Goal: Task Accomplishment & Management: Use online tool/utility

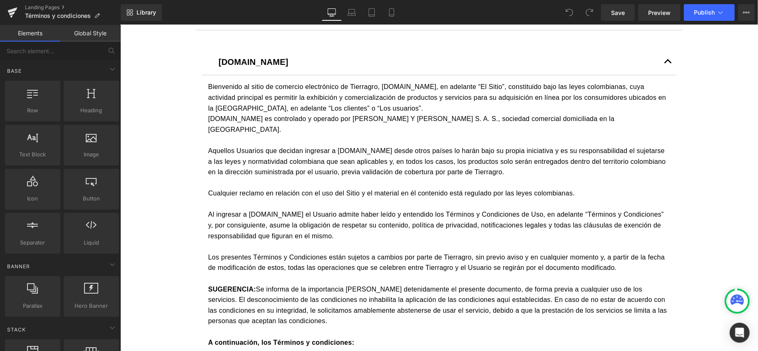
scroll to position [222, 0]
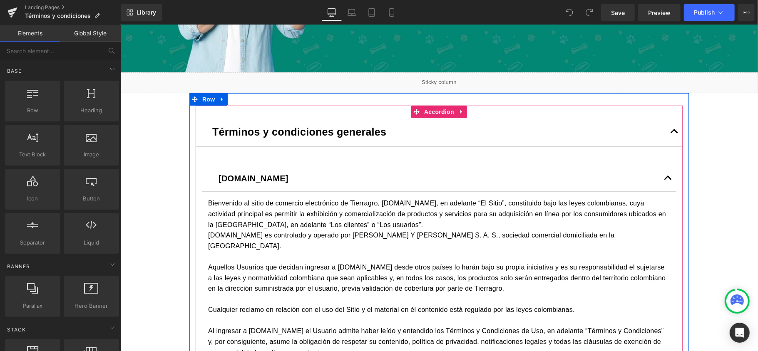
click at [668, 135] on button "button" at bounding box center [674, 131] width 17 height 29
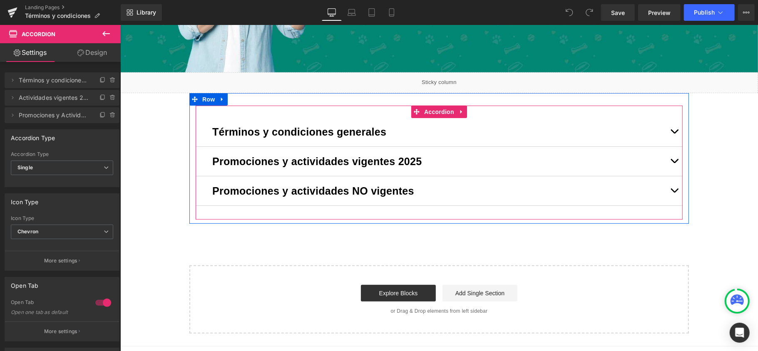
click at [670, 160] on button "button" at bounding box center [674, 161] width 17 height 29
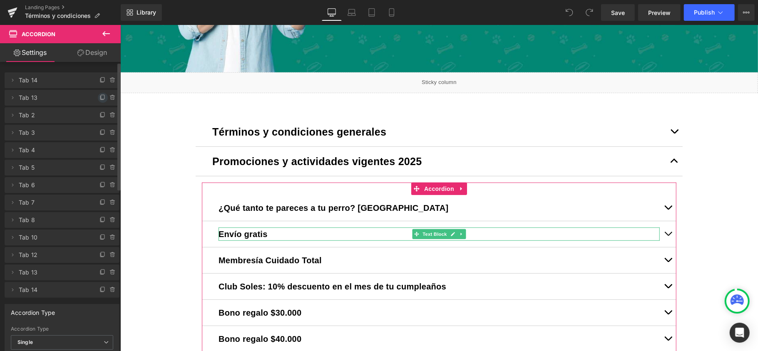
click at [98, 97] on span at bounding box center [103, 98] width 10 height 10
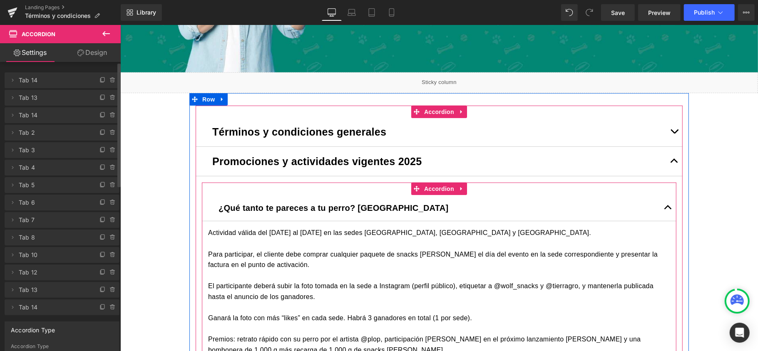
click at [668, 209] on span "button" at bounding box center [668, 209] width 0 height 0
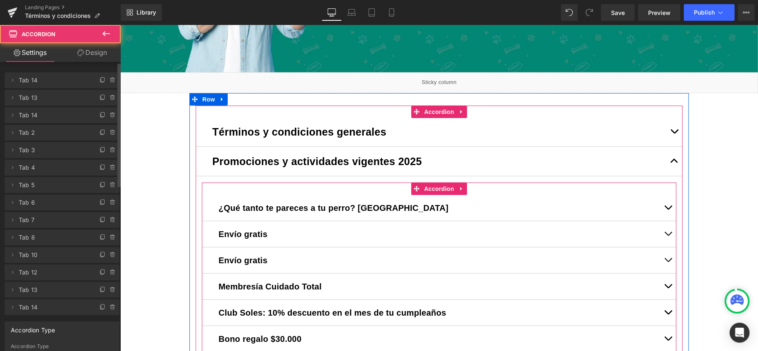
click at [668, 236] on span "button" at bounding box center [668, 236] width 0 height 0
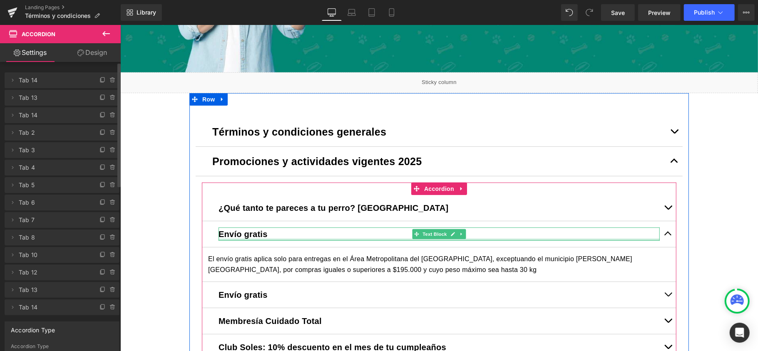
click at [253, 238] on div at bounding box center [438, 239] width 441 height 2
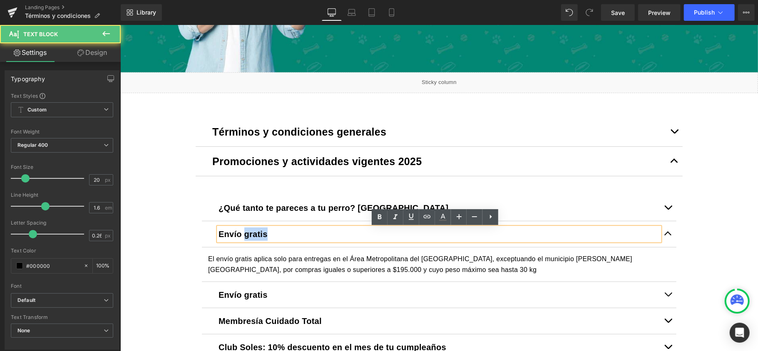
click at [253, 238] on strong "Envío gratis" at bounding box center [242, 233] width 49 height 9
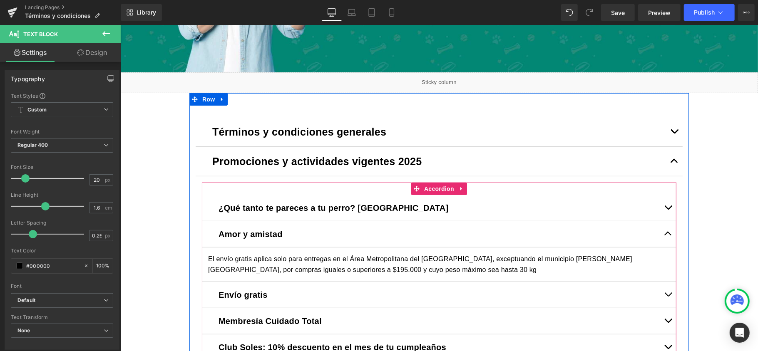
click at [270, 264] on p "El envío gratis aplica solo para entregas en el Área Metropolitana del [GEOGRAP…" at bounding box center [439, 263] width 462 height 21
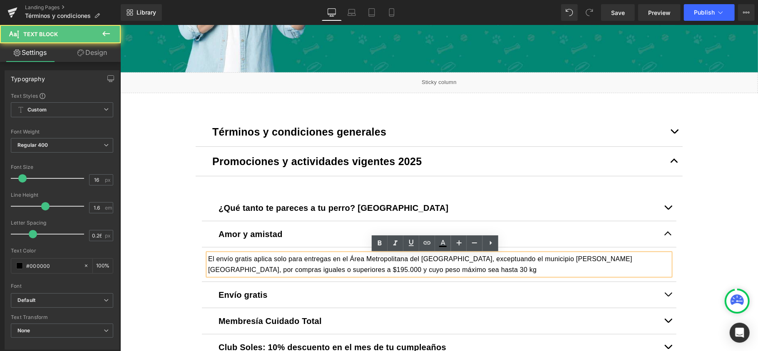
click at [263, 269] on p "El envío gratis aplica solo para entregas en el Área Metropolitana del [GEOGRAP…" at bounding box center [439, 263] width 462 height 21
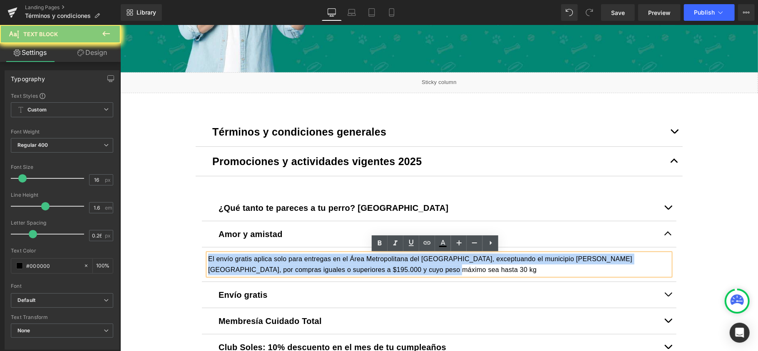
click at [263, 269] on p "El envío gratis aplica solo para entregas en el Área Metropolitana del [GEOGRAP…" at bounding box center [439, 263] width 462 height 21
paste div
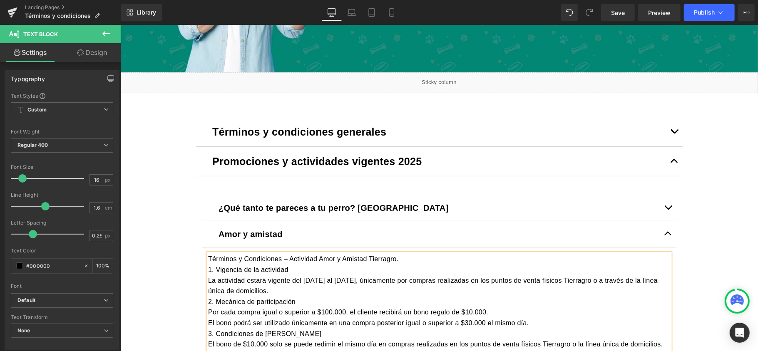
click at [402, 255] on p "Términos y Condiciones – Actividad Amor y Amistad Tierragro." at bounding box center [439, 258] width 462 height 11
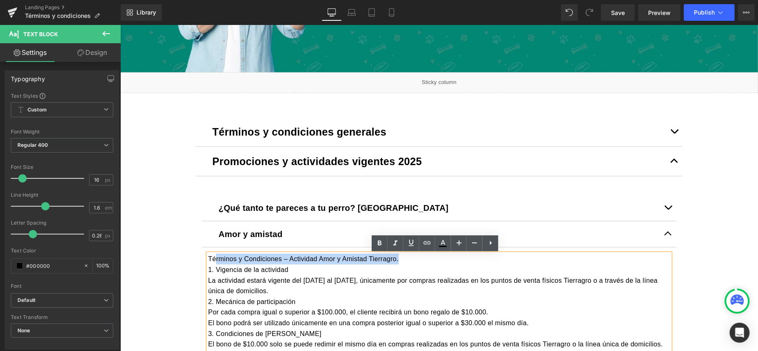
drag, startPoint x: 402, startPoint y: 258, endPoint x: 210, endPoint y: 260, distance: 192.3
click at [210, 260] on p "Términos y Condiciones – Actividad Amor y Amistad Tierragro." at bounding box center [439, 258] width 462 height 11
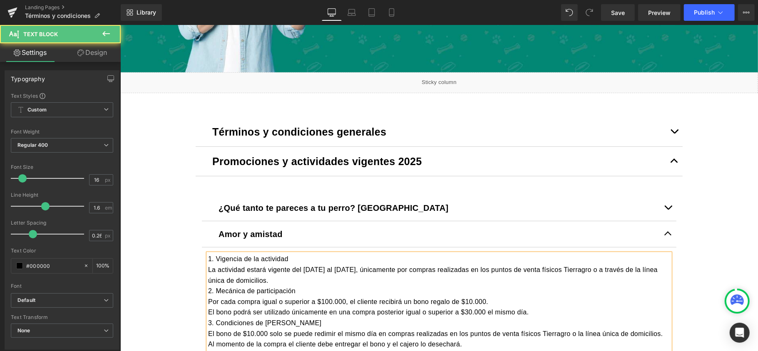
click at [292, 262] on p "1. Vigencia de la actividad" at bounding box center [439, 258] width 462 height 11
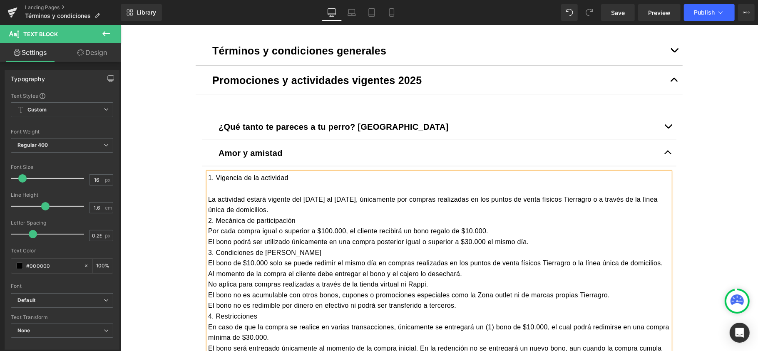
scroll to position [333, 0]
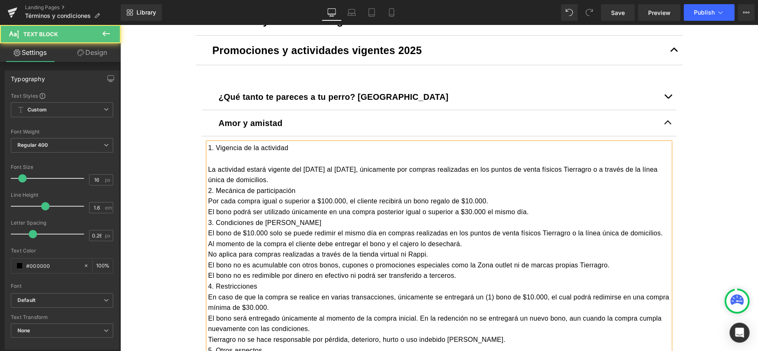
click at [303, 180] on p "La actividad estará vigente del [DATE] al [DATE], únicamente por compras realiz…" at bounding box center [439, 174] width 462 height 21
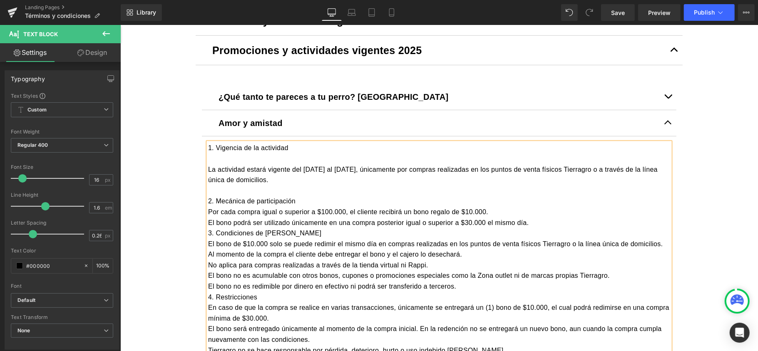
click at [208, 235] on p "3. Condiciones de [PERSON_NAME]" at bounding box center [439, 233] width 462 height 11
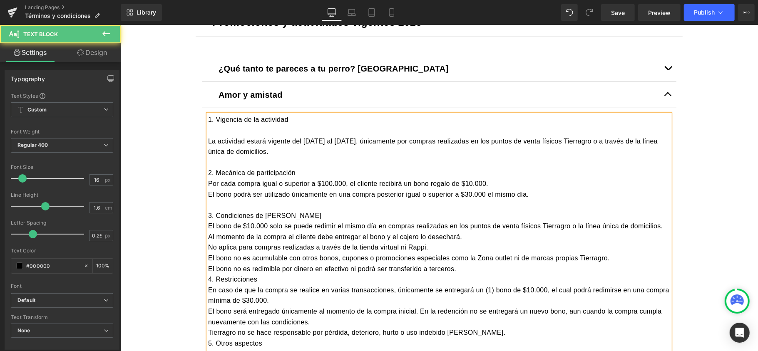
scroll to position [388, 0]
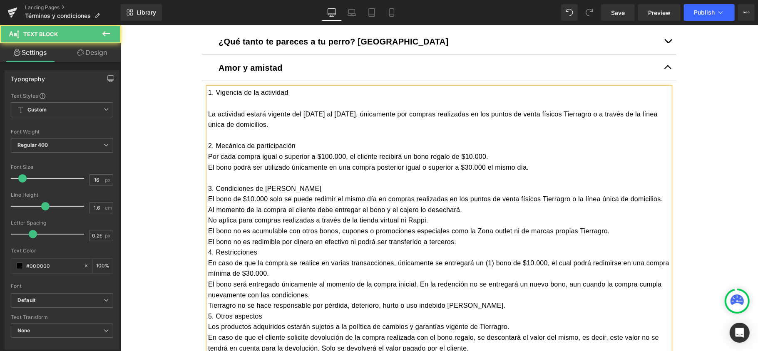
click at [208, 253] on p "4. Restricciones" at bounding box center [439, 252] width 462 height 11
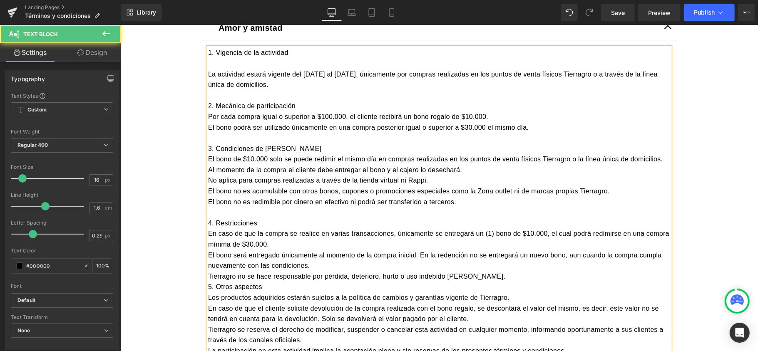
scroll to position [499, 0]
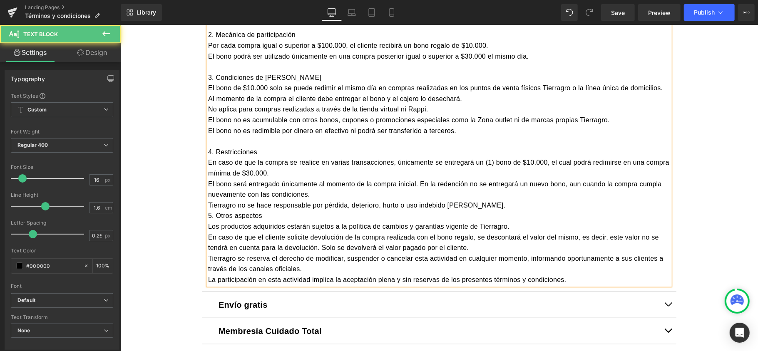
click at [208, 216] on p "5. Otros aspectos" at bounding box center [439, 215] width 462 height 11
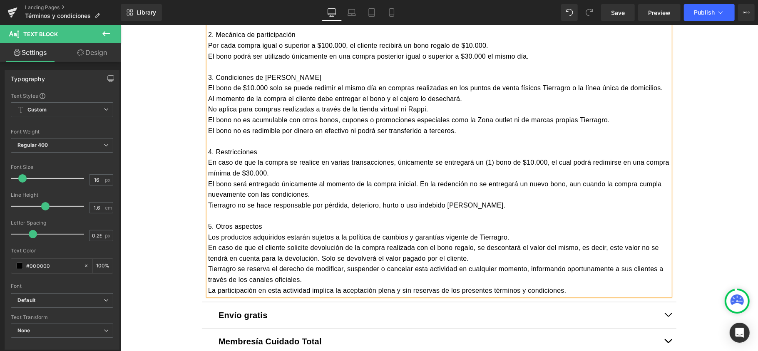
click at [208, 290] on p "La participación en esta actividad implica la aceptación plena y sin reservas d…" at bounding box center [439, 290] width 462 height 11
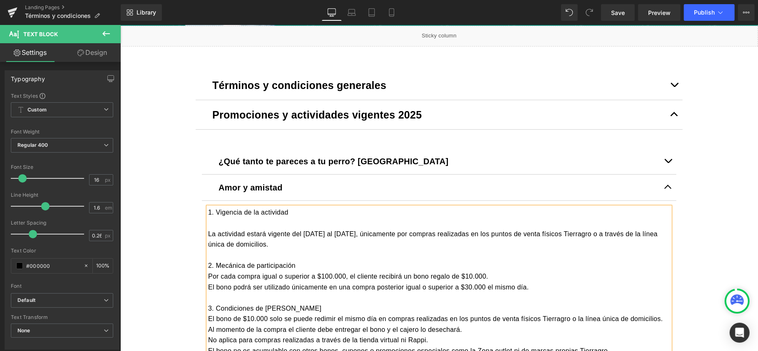
scroll to position [333, 0]
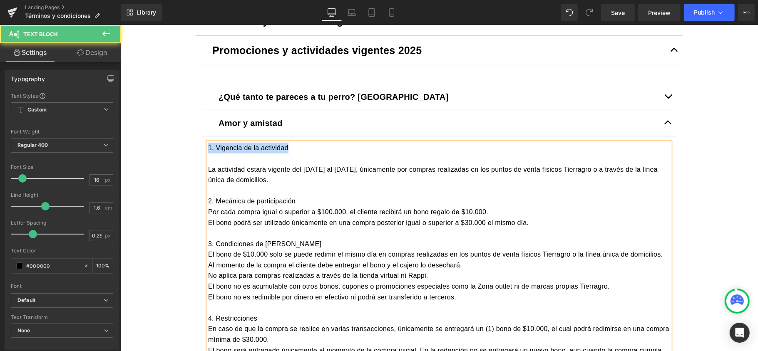
drag, startPoint x: 292, startPoint y: 150, endPoint x: 190, endPoint y: 144, distance: 102.6
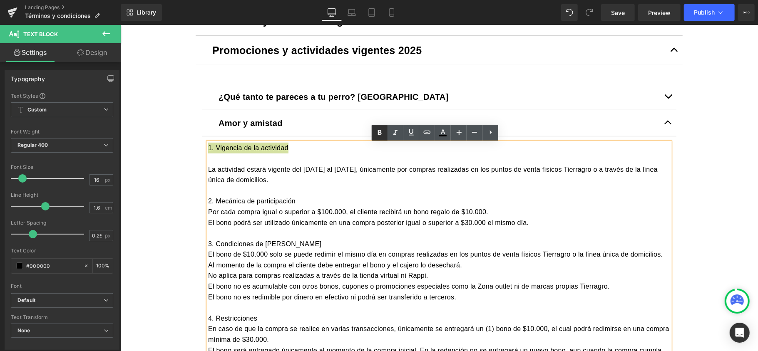
click at [378, 130] on icon at bounding box center [380, 132] width 4 height 5
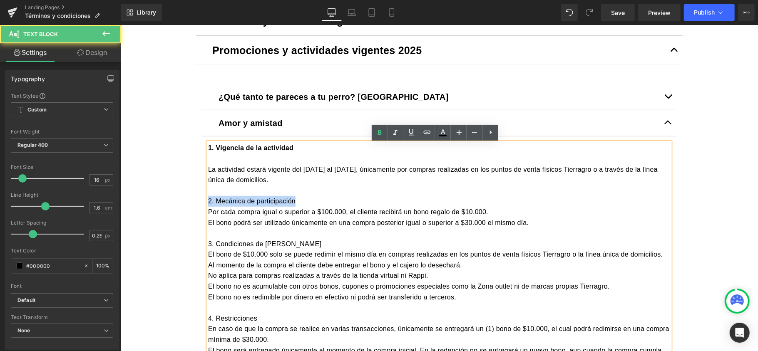
drag, startPoint x: 296, startPoint y: 201, endPoint x: 201, endPoint y: 200, distance: 95.7
click at [201, 200] on article "1. Vigencia de la actividad La actividad estará vigente del [DATE] al [DATE], ú…" at bounding box center [438, 307] width 474 height 343
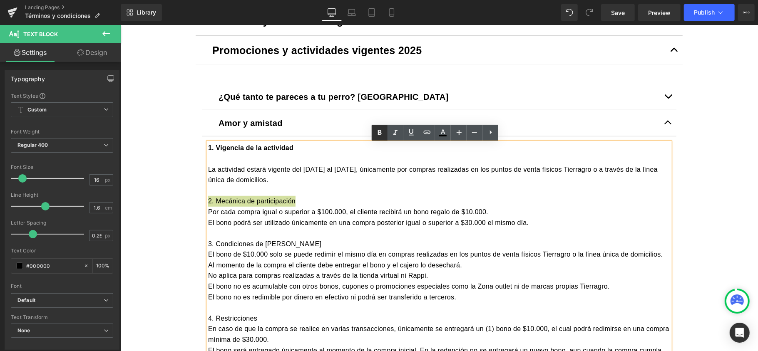
click at [375, 133] on icon at bounding box center [380, 133] width 10 height 10
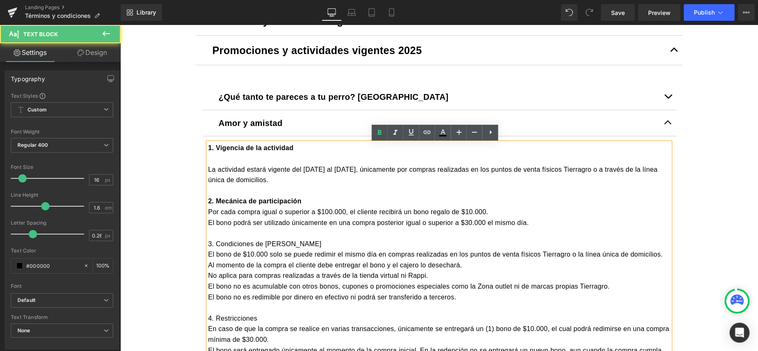
drag, startPoint x: 306, startPoint y: 241, endPoint x: 194, endPoint y: 247, distance: 111.7
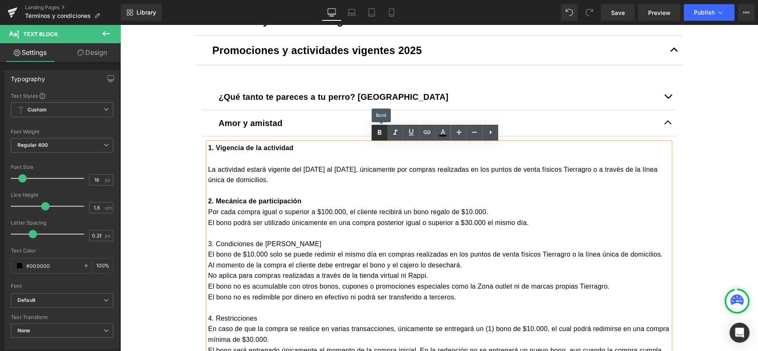
click at [375, 131] on icon at bounding box center [380, 133] width 10 height 10
click at [335, 246] on p "3. Condiciones de [PERSON_NAME]" at bounding box center [439, 243] width 462 height 11
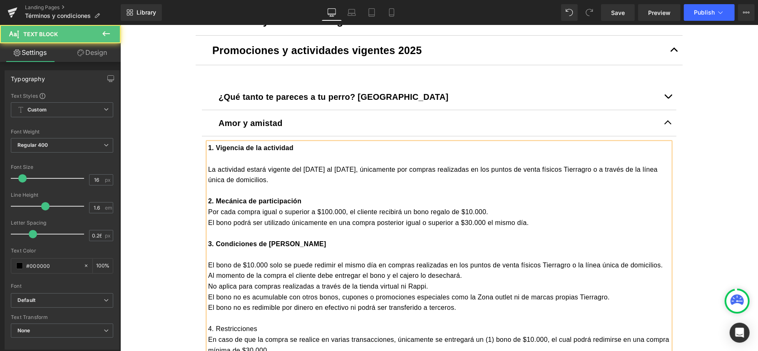
click at [474, 278] on p "Al momento de la compra el cliente debe entregar el bono y el cajero lo desecha…" at bounding box center [439, 275] width 462 height 11
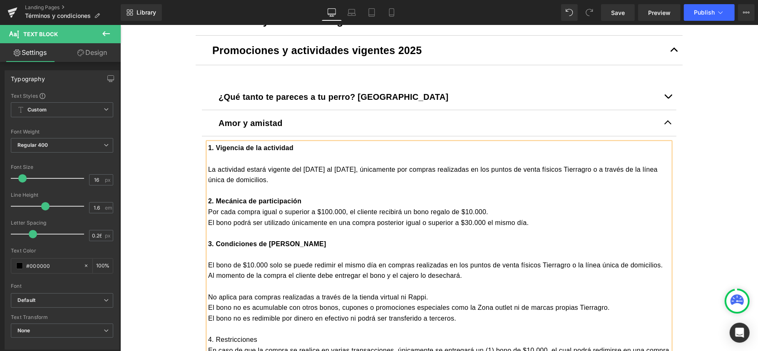
click at [425, 297] on p "No aplica para compras realizadas a través de la tienda virtual ni Rappi." at bounding box center [439, 297] width 462 height 11
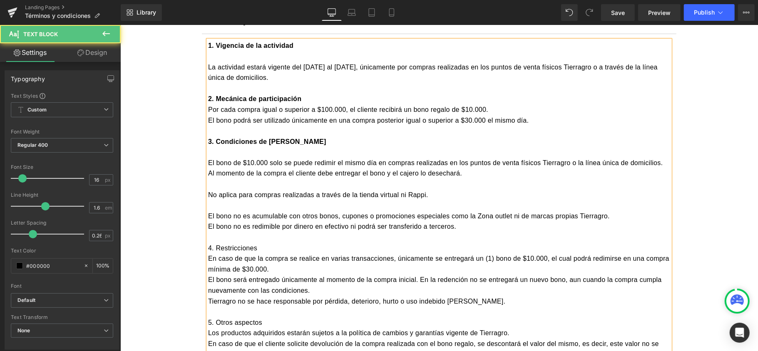
scroll to position [444, 0]
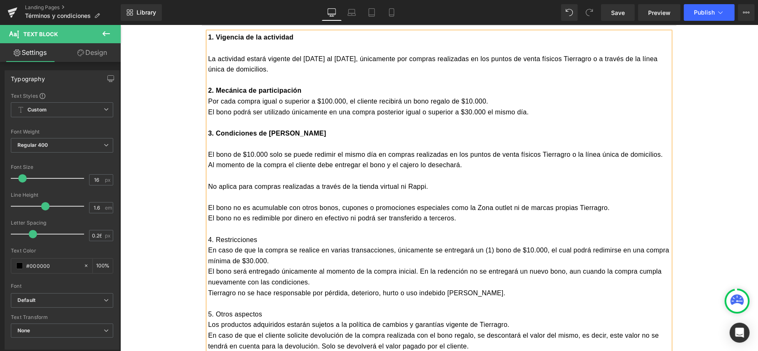
click at [607, 210] on p "El bono no es acumulable con otros bonos, cupones o promociones especiales como…" at bounding box center [439, 207] width 462 height 11
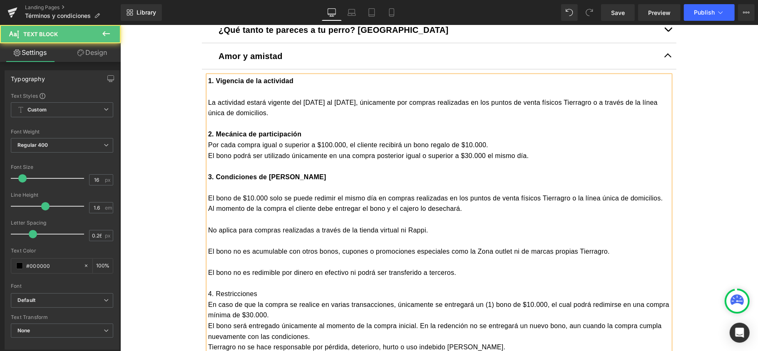
scroll to position [333, 0]
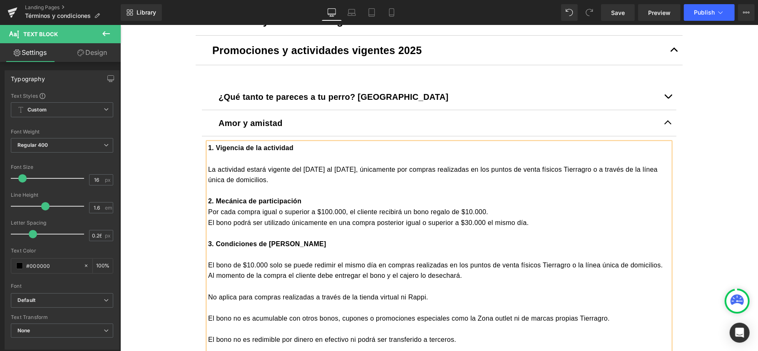
click at [317, 198] on p "2. Mecánica de participación" at bounding box center [439, 201] width 462 height 11
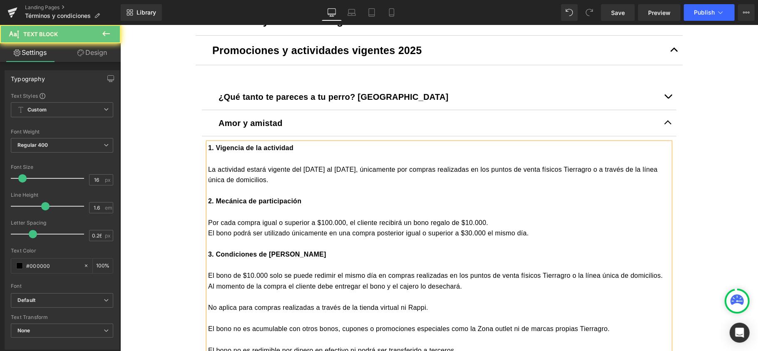
click at [500, 221] on p "Por cada compra igual o superior a $100.000, el cliente recibirá un bono regalo…" at bounding box center [439, 222] width 462 height 11
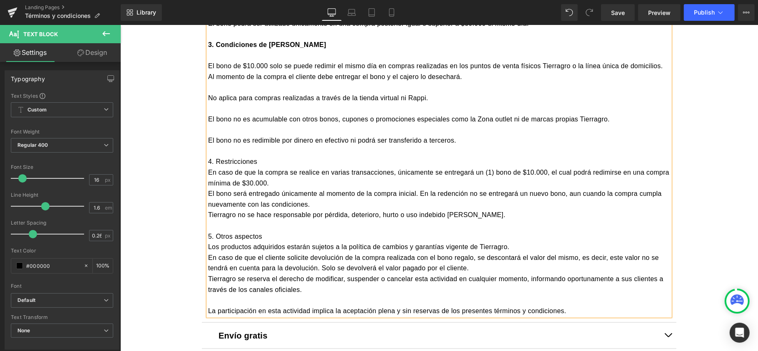
scroll to position [555, 0]
click at [258, 160] on p "4. Restricciones" at bounding box center [439, 160] width 462 height 11
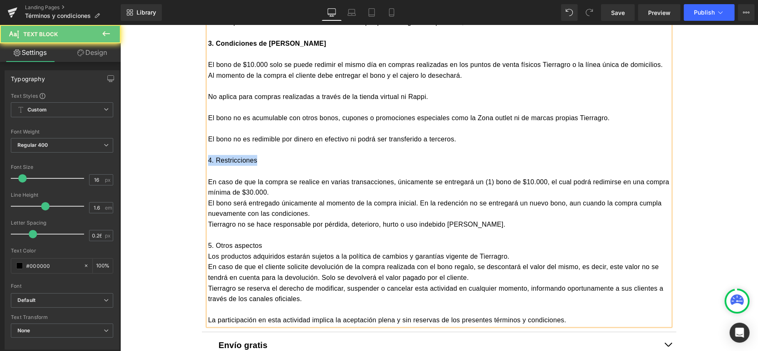
drag, startPoint x: 258, startPoint y: 158, endPoint x: 198, endPoint y: 158, distance: 59.9
click at [201, 158] on article "1. Vigencia de la actividad La actividad estará vigente del [DATE] al [DATE], ú…" at bounding box center [438, 123] width 474 height 418
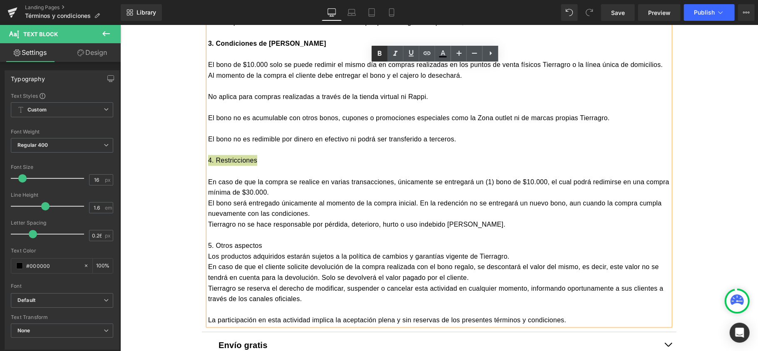
click at [382, 54] on icon at bounding box center [380, 54] width 10 height 10
click at [270, 194] on p "En caso de que la compra se realice en varias transacciones, únicamente se entr…" at bounding box center [439, 186] width 462 height 21
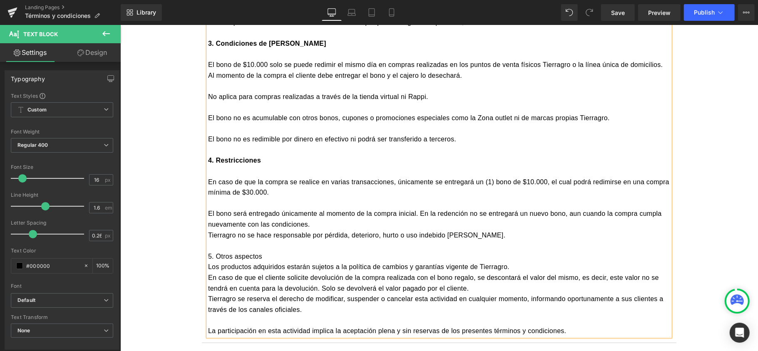
click at [425, 224] on p "El bono será entregado únicamente al momento de la compra inicial. En la redenc…" at bounding box center [439, 218] width 462 height 21
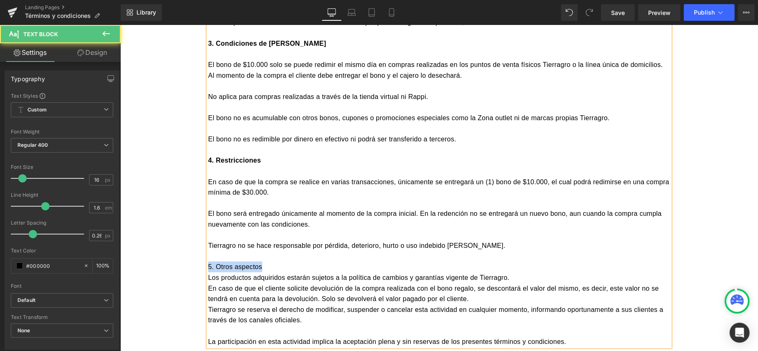
drag, startPoint x: 258, startPoint y: 265, endPoint x: 181, endPoint y: 266, distance: 77.8
click at [181, 266] on div "Image Row Liquid Términos y condiciones generales Text Block [DOMAIN_NAME] Text…" at bounding box center [439, 192] width 638 height 1305
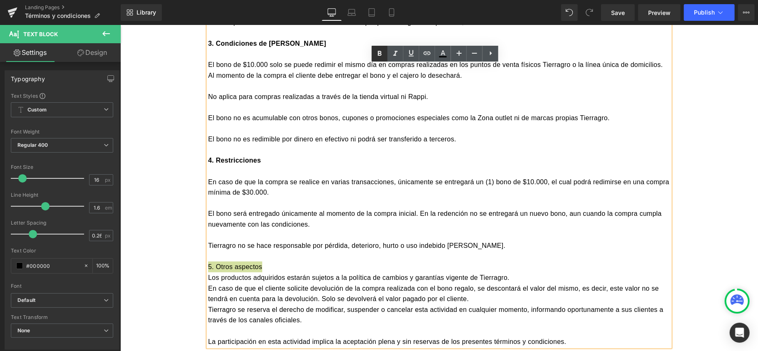
click at [375, 57] on icon at bounding box center [380, 54] width 10 height 10
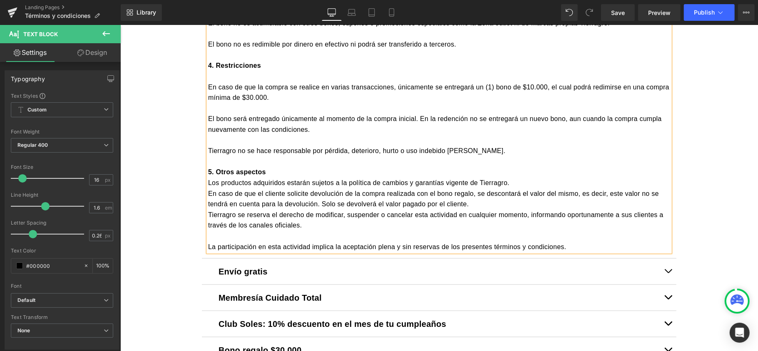
scroll to position [666, 0]
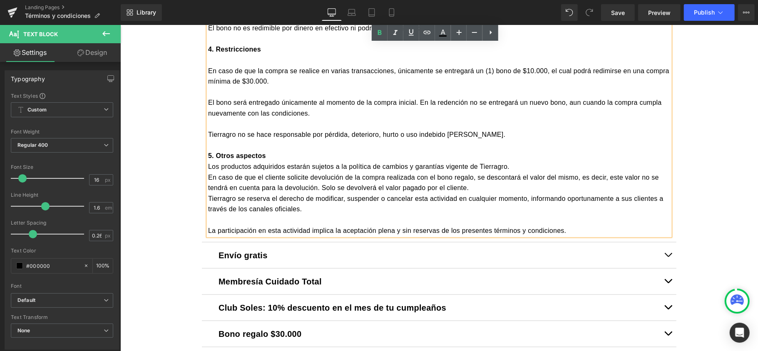
click at [513, 163] on p "Los productos adquiridos estarán sujetos a la política de cambios y garantías v…" at bounding box center [439, 166] width 462 height 11
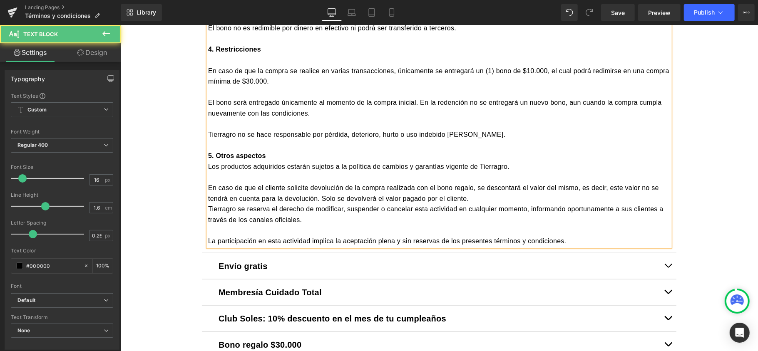
click at [658, 188] on p "En caso de que el cliente solicite devolución de la compra realizada con el bon…" at bounding box center [439, 192] width 462 height 21
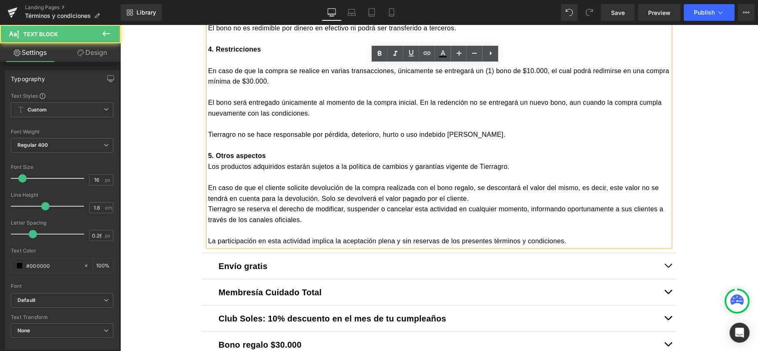
click at [474, 199] on p "En caso de que el cliente solicite devolución de la compra realizada con el bon…" at bounding box center [439, 192] width 462 height 21
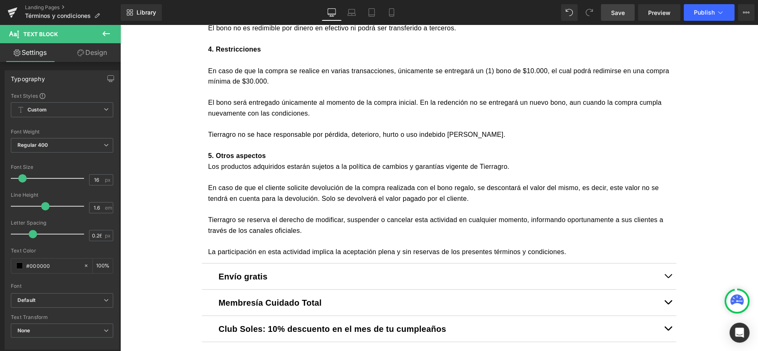
click at [614, 12] on span "Save" at bounding box center [618, 12] width 14 height 9
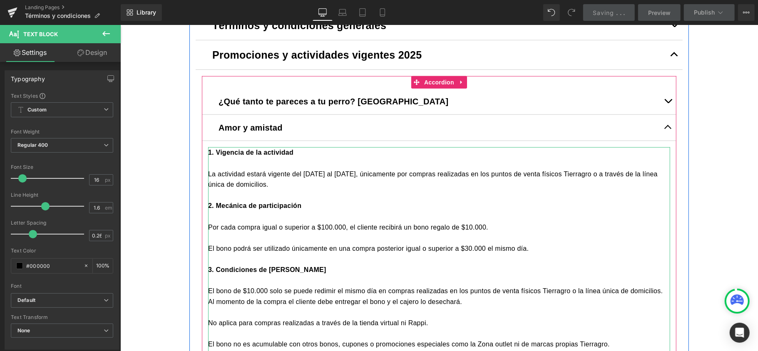
scroll to position [222, 0]
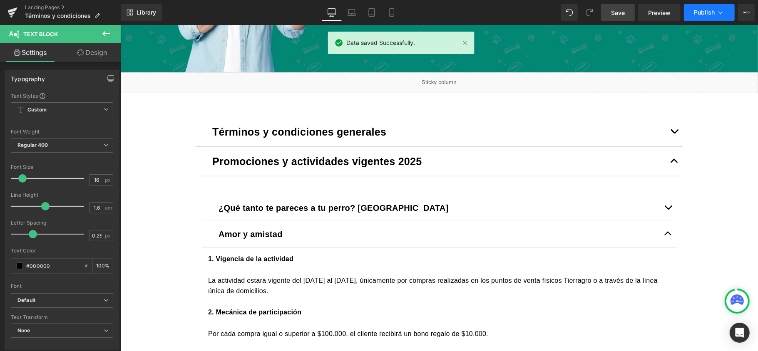
click at [699, 5] on button "Publish" at bounding box center [709, 12] width 51 height 17
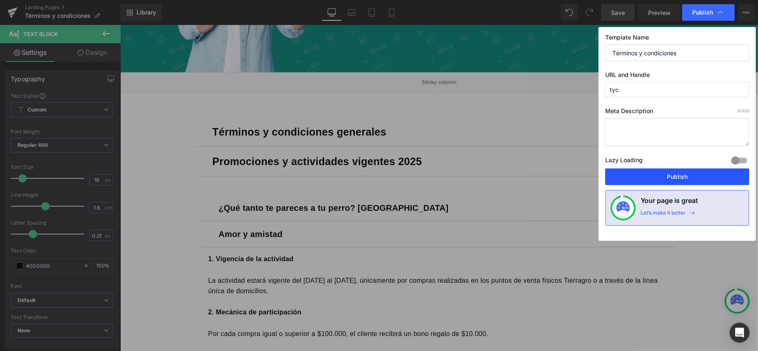
drag, startPoint x: 663, startPoint y: 185, endPoint x: 541, endPoint y: 159, distance: 124.2
click at [663, 185] on button "Publish" at bounding box center [677, 177] width 144 height 17
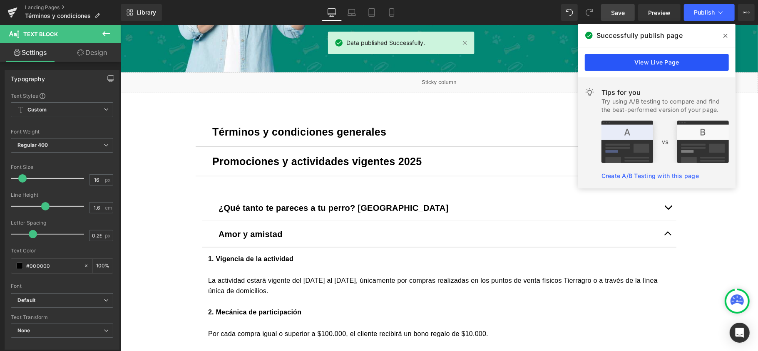
click at [630, 60] on link "View Live Page" at bounding box center [657, 62] width 144 height 17
